Goal: Transaction & Acquisition: Purchase product/service

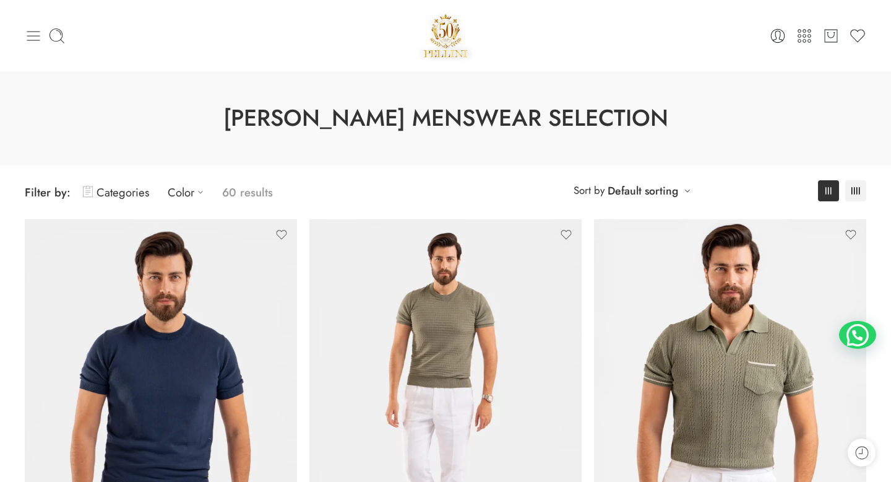
click at [30, 35] on icon at bounding box center [33, 35] width 17 height 17
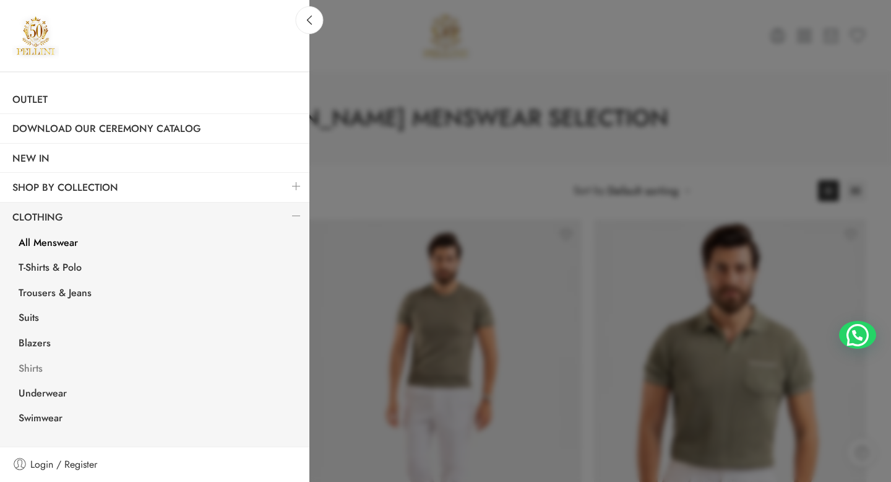
scroll to position [6, 0]
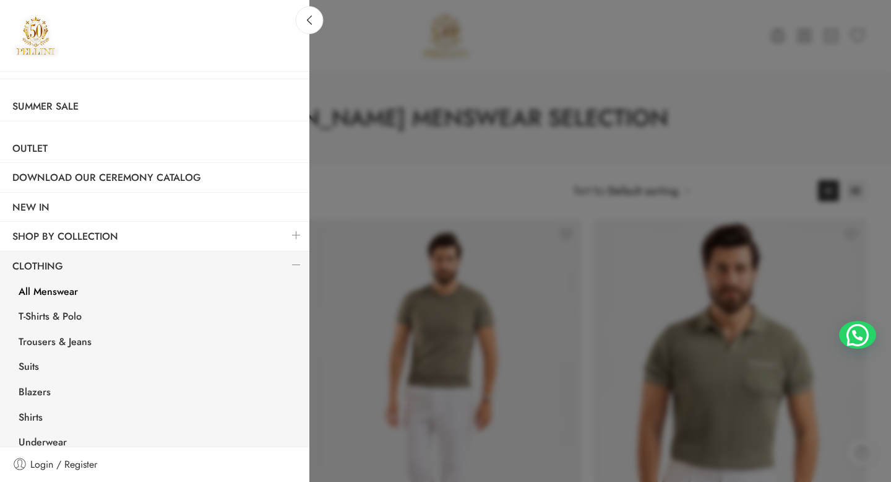
click at [420, 76] on div at bounding box center [445, 241] width 891 height 482
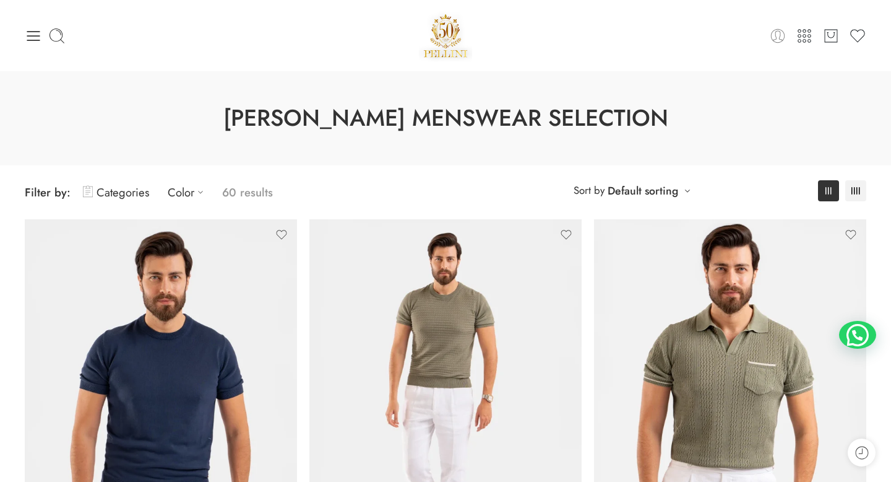
click at [780, 38] on icon at bounding box center [777, 35] width 17 height 17
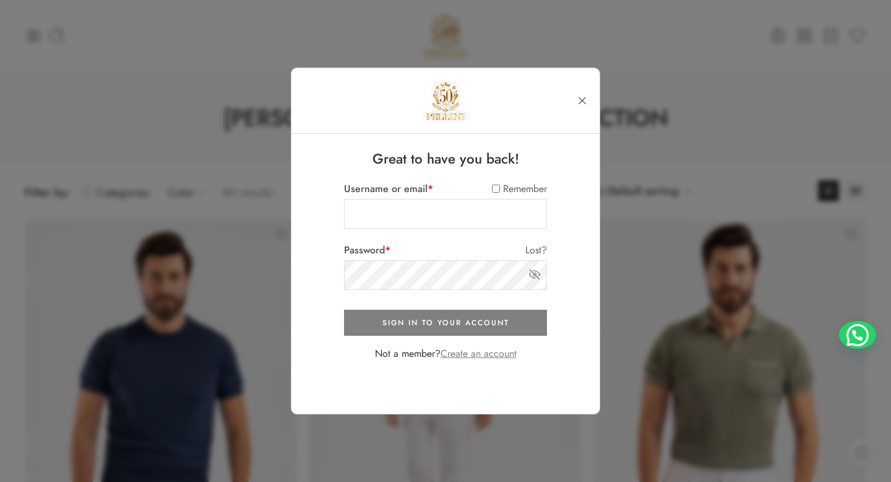
click at [584, 106] on link at bounding box center [582, 101] width 22 height 22
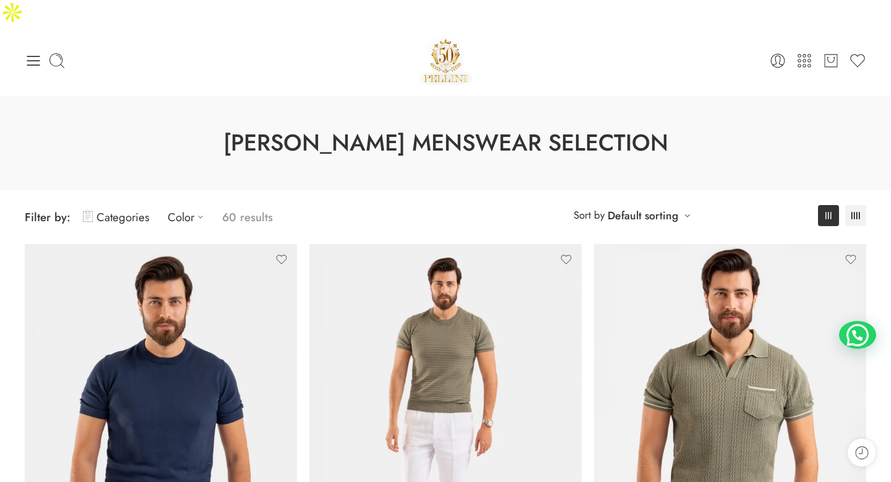
click at [829, 51] on div "0 Cart 0 Wishlist" at bounding box center [446, 60] width 842 height 53
click at [829, 52] on icon at bounding box center [831, 60] width 16 height 17
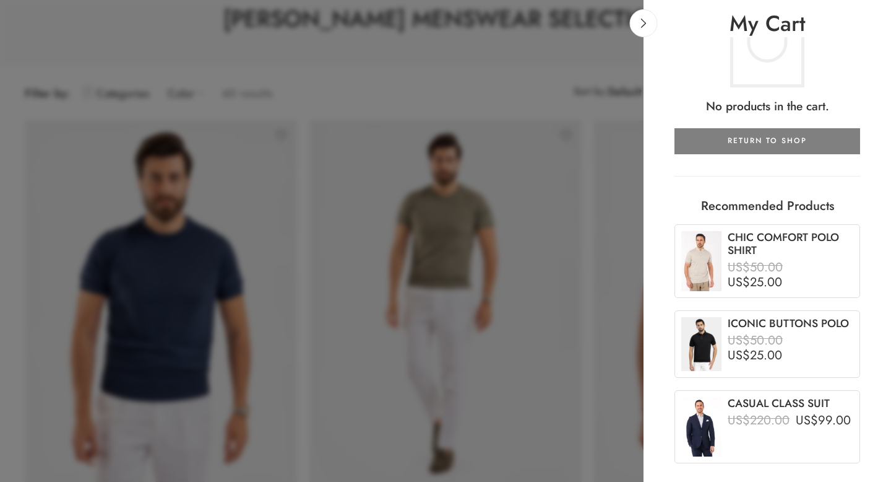
scroll to position [145, 0]
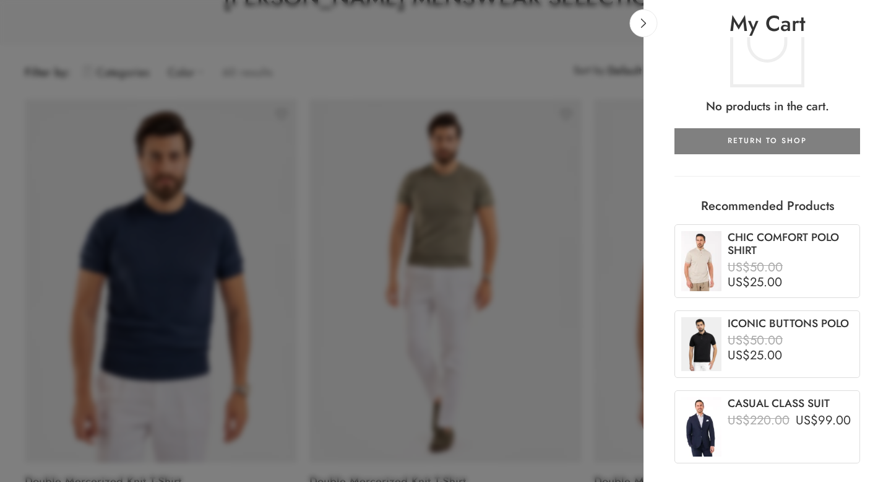
click at [537, 69] on div at bounding box center [445, 241] width 891 height 482
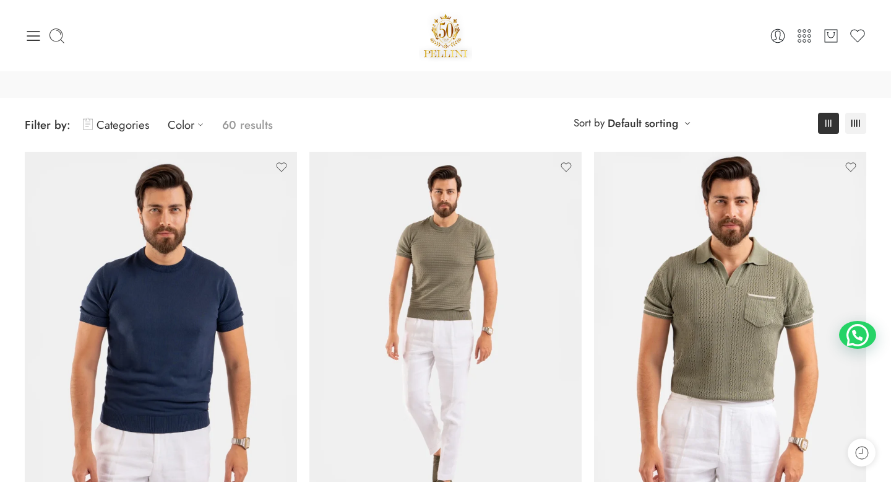
scroll to position [0, 0]
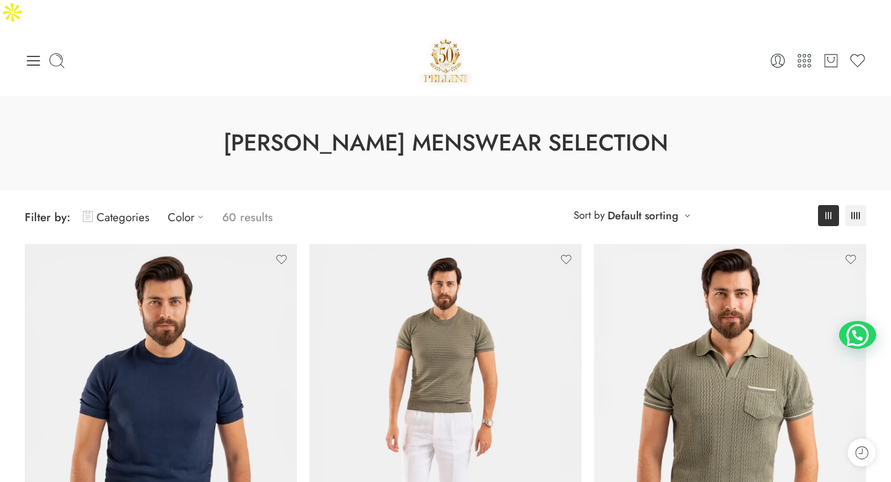
click at [792, 52] on ul "0 Cart 0 Wishlist" at bounding box center [726, 60] width 280 height 17
click at [803, 52] on icon at bounding box center [804, 60] width 17 height 17
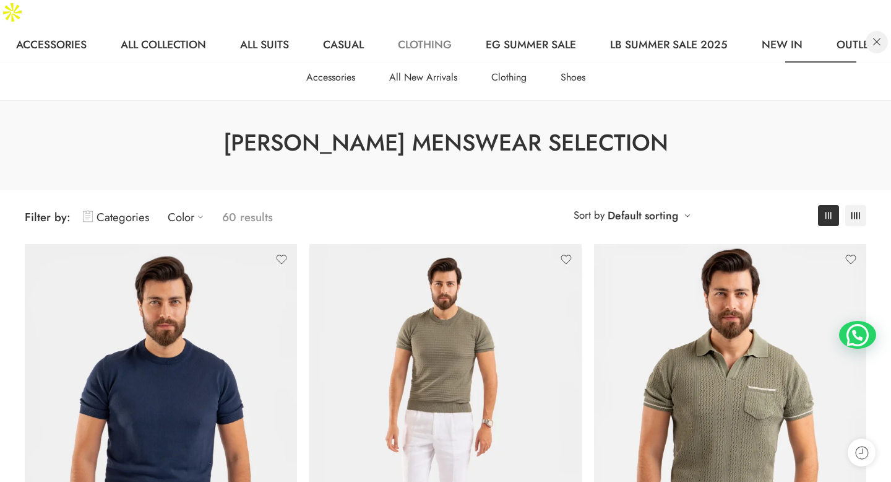
click at [885, 31] on link at bounding box center [877, 42] width 22 height 22
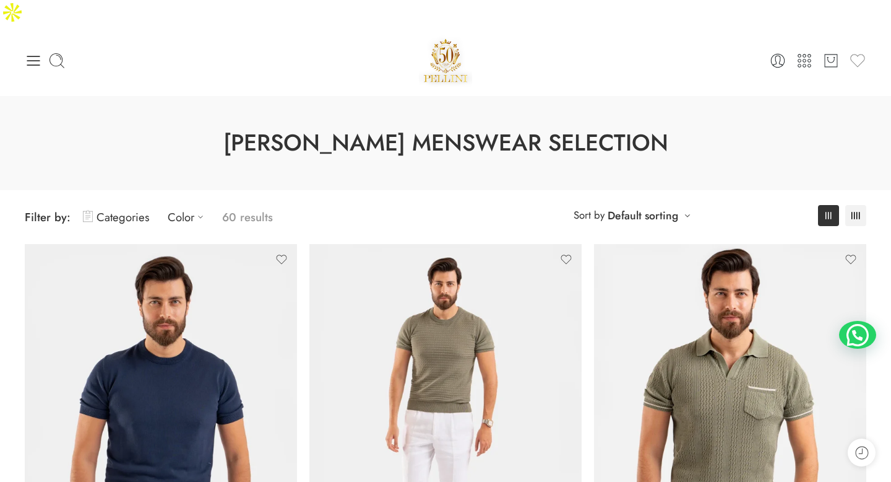
click at [855, 52] on icon at bounding box center [857, 60] width 17 height 17
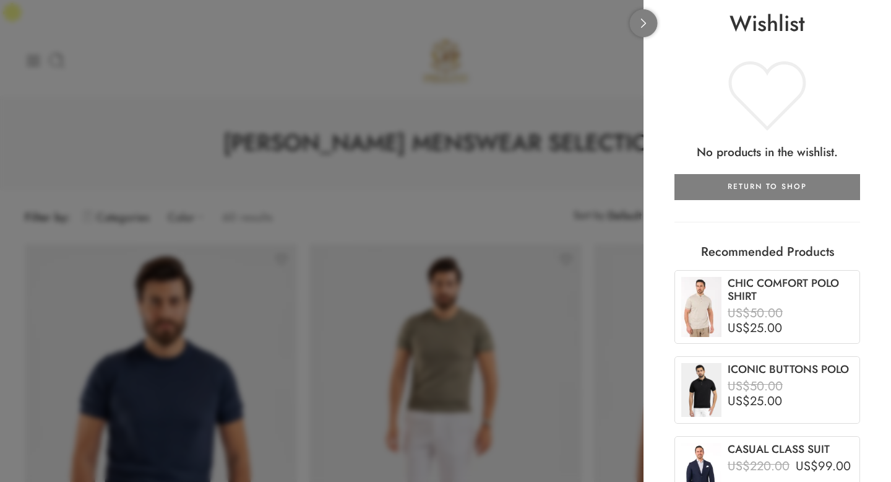
click at [638, 28] on link at bounding box center [644, 23] width 28 height 28
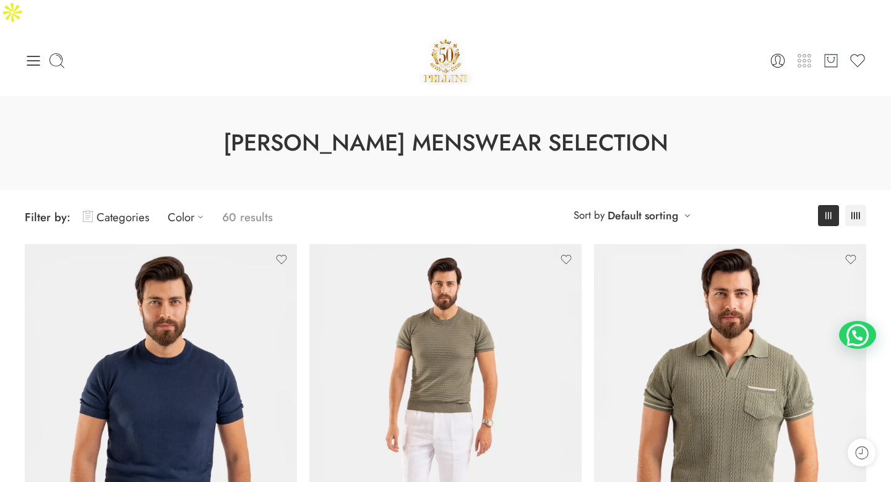
click at [811, 52] on icon at bounding box center [804, 60] width 17 height 17
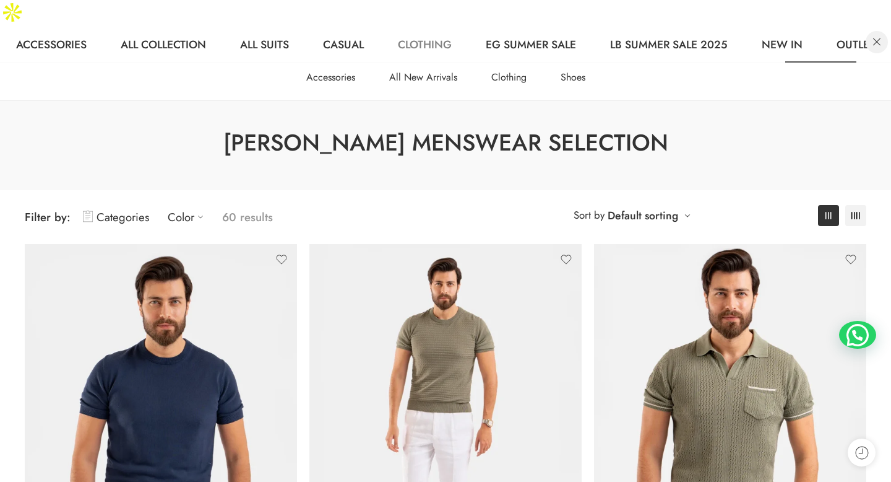
click at [873, 31] on link at bounding box center [877, 42] width 22 height 22
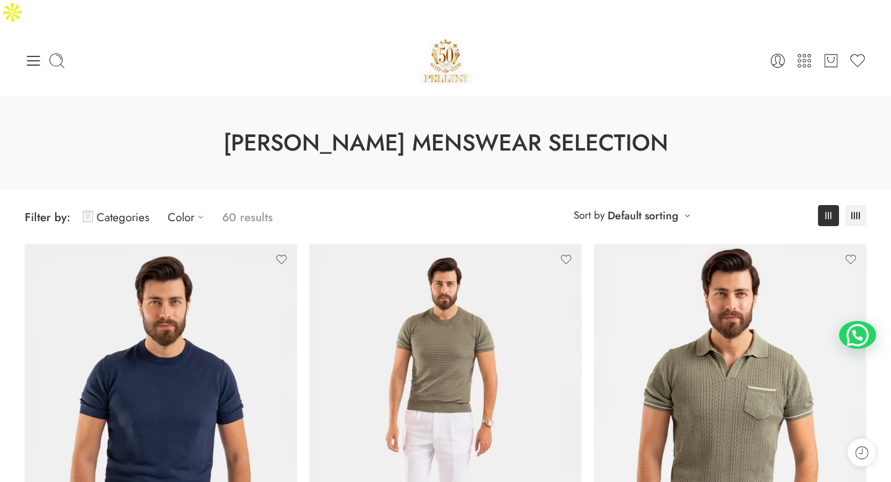
click at [871, 41] on div "0 Cart 0 Cart 0 Wishlist" at bounding box center [445, 60] width 891 height 71
click at [862, 54] on icon at bounding box center [857, 60] width 14 height 13
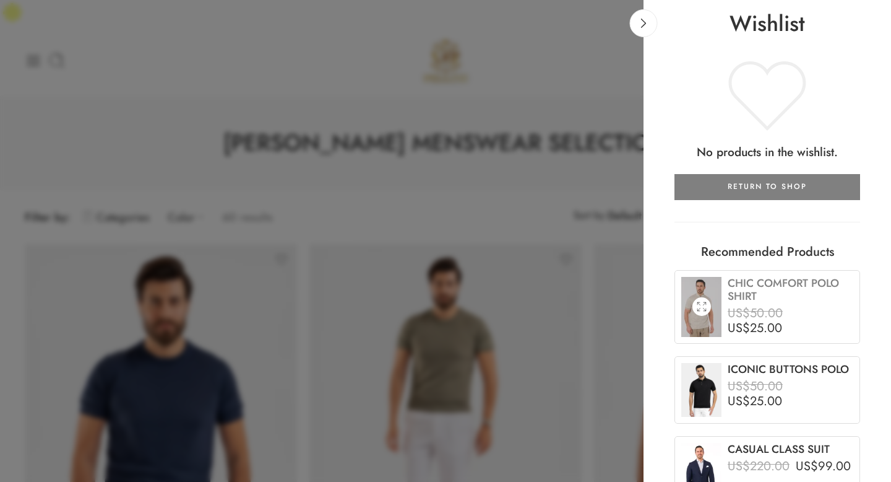
scroll to position [40, 0]
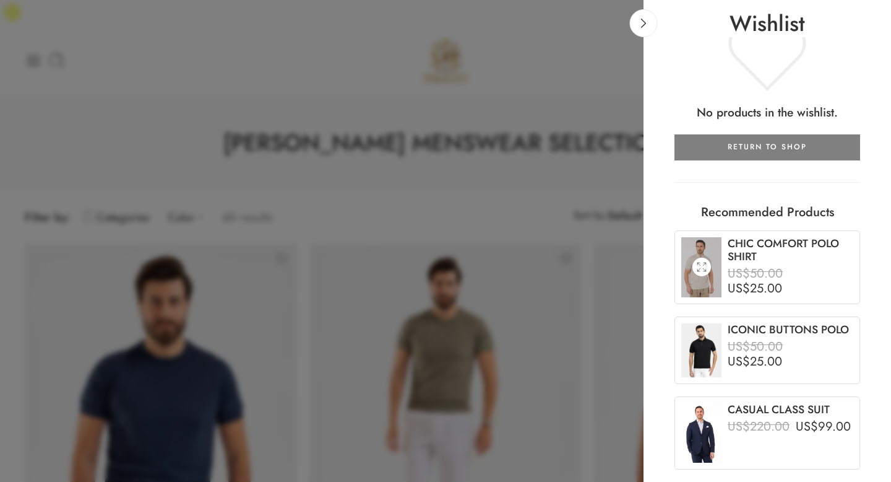
click at [708, 251] on link at bounding box center [701, 267] width 40 height 61
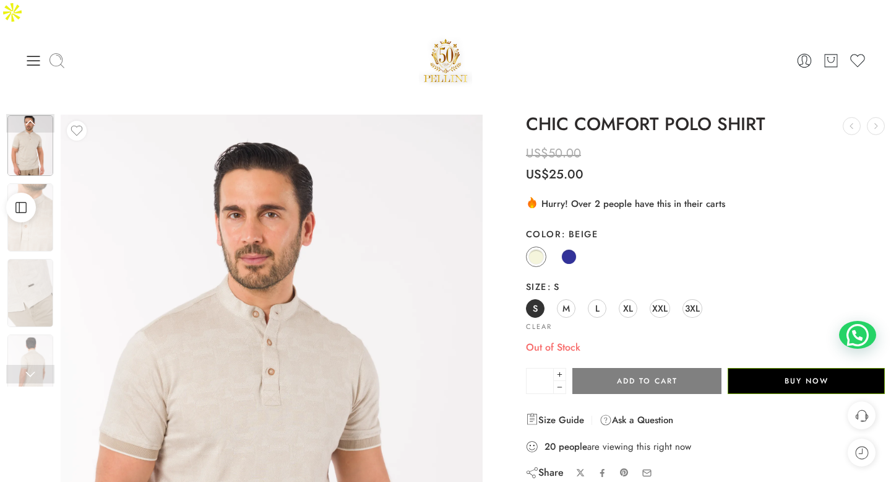
click at [69, 52] on div at bounding box center [165, 60] width 280 height 17
click at [58, 53] on icon at bounding box center [57, 60] width 15 height 15
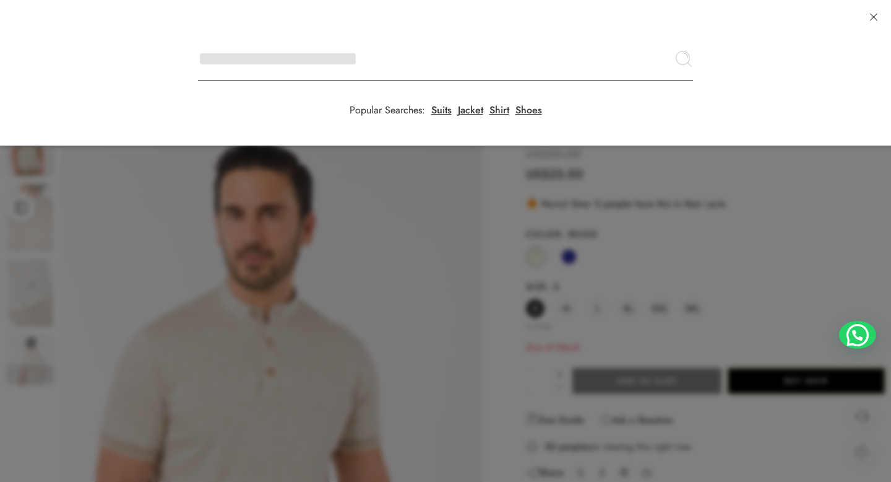
click at [198, 37] on input "Search here" at bounding box center [445, 58] width 495 height 43
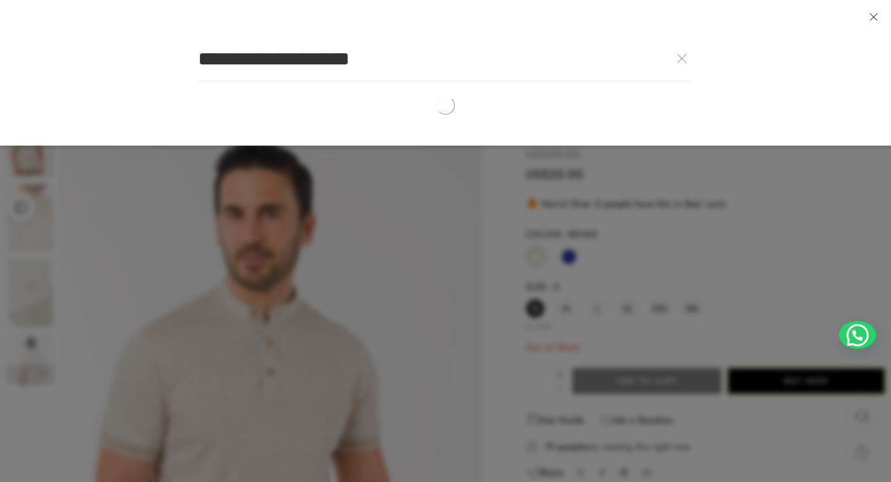
type input "**********"
click button "Search" at bounding box center [0, 0] width 0 height 0
